Goal: Communication & Community: Participate in discussion

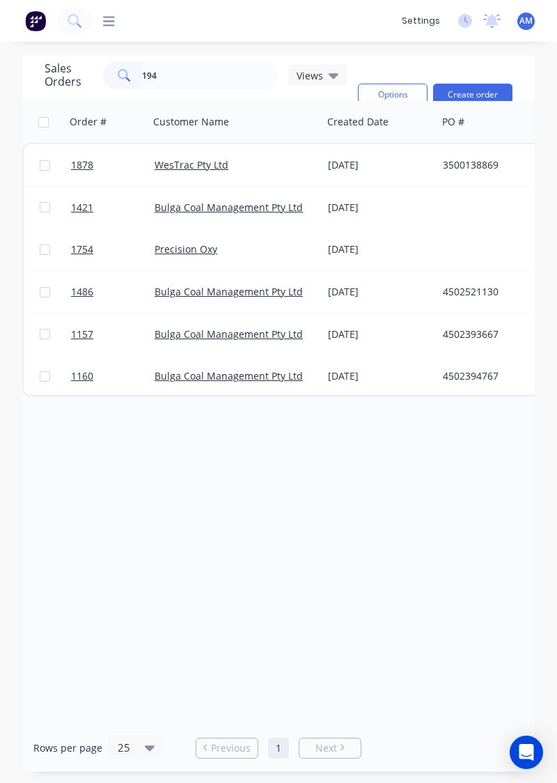
type input "1940"
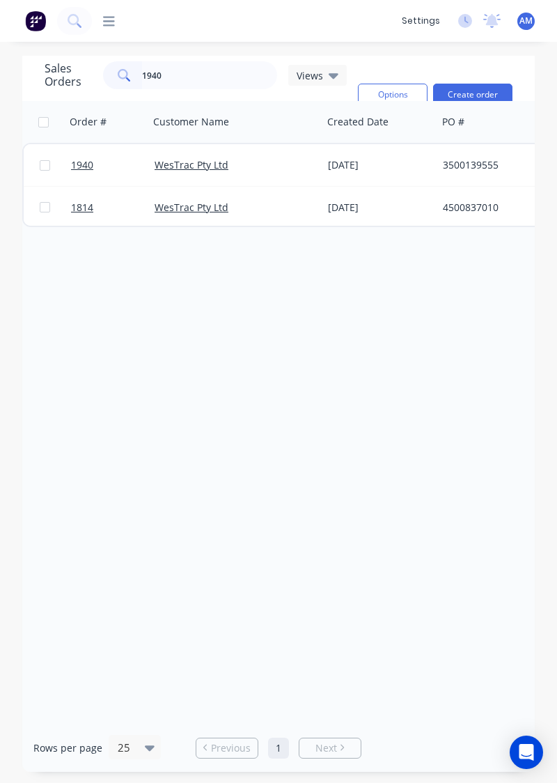
click at [463, 160] on div "3500139555" at bounding box center [520, 165] width 155 height 14
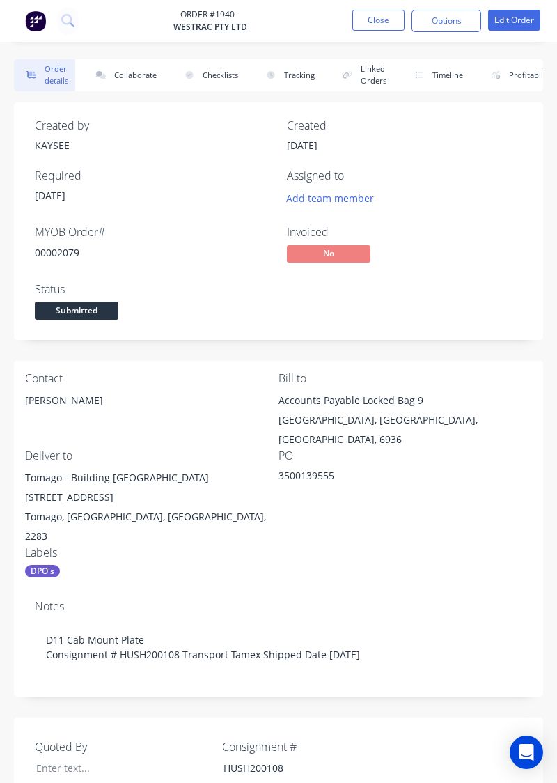
click at [124, 70] on button "Collaborate" at bounding box center [124, 75] width 80 height 32
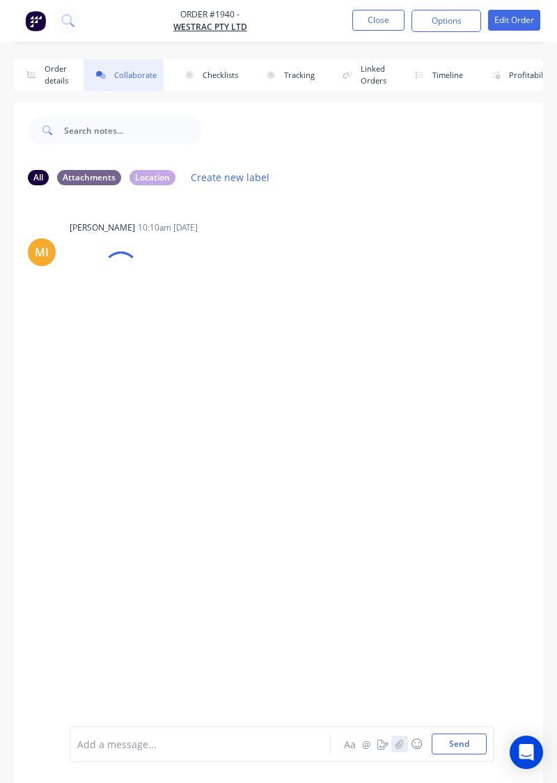
click at [400, 749] on icon "button" at bounding box center [400, 744] width 8 height 10
click at [463, 755] on button "Send" at bounding box center [459, 744] width 55 height 21
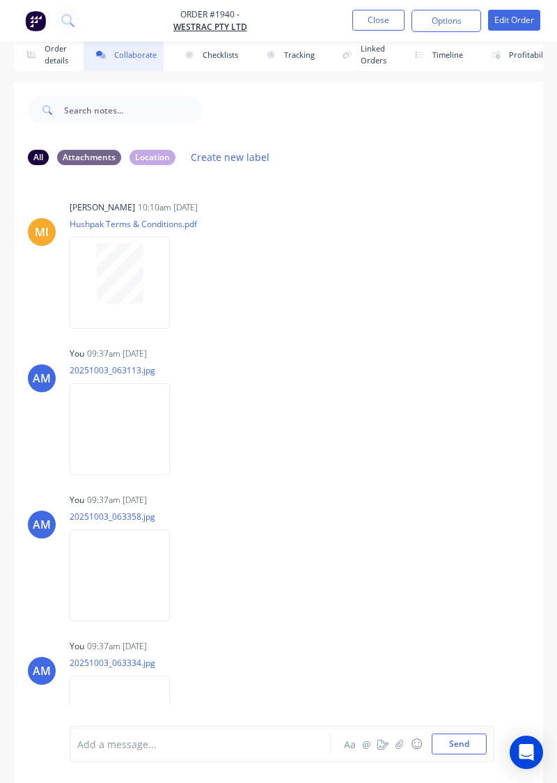
click at [383, 24] on button "Close" at bounding box center [379, 20] width 52 height 21
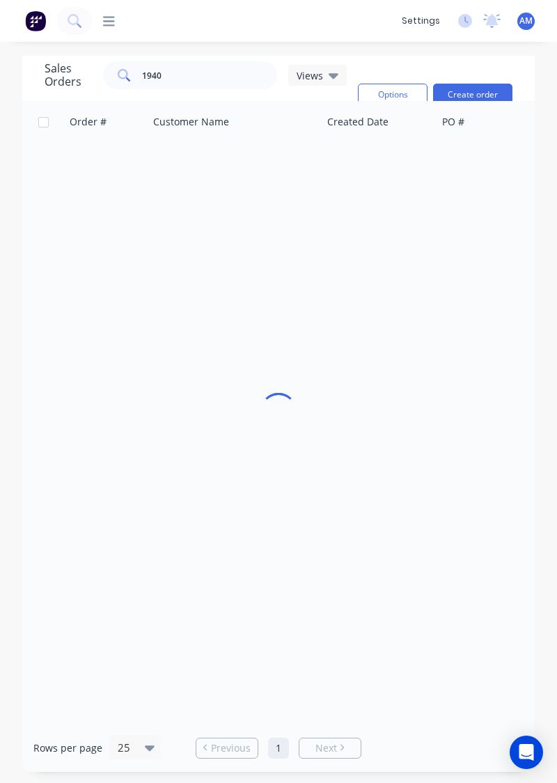
scroll to position [59, 0]
click at [212, 61] on input "1940" at bounding box center [210, 75] width 136 height 28
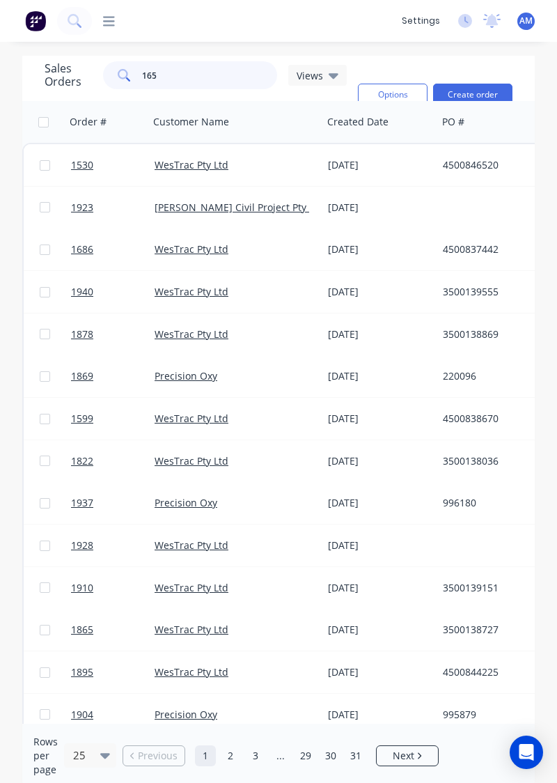
type input "1656"
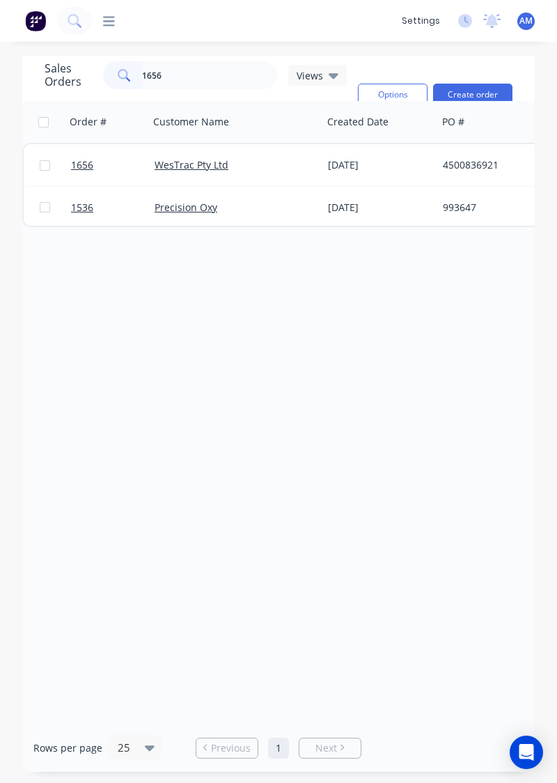
click at [403, 158] on div "[DATE]" at bounding box center [380, 165] width 104 height 14
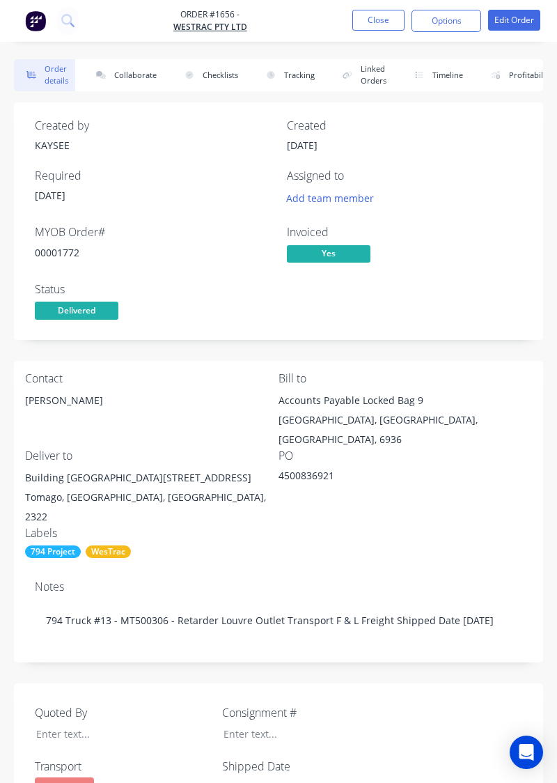
click at [155, 62] on button "Collaborate" at bounding box center [124, 75] width 80 height 32
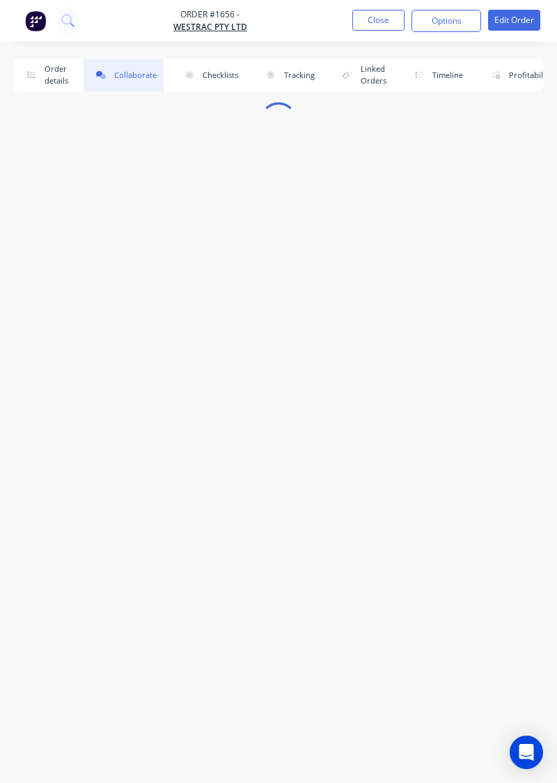
click at [141, 75] on button "Collaborate" at bounding box center [124, 75] width 80 height 32
